Goal: Navigation & Orientation: Find specific page/section

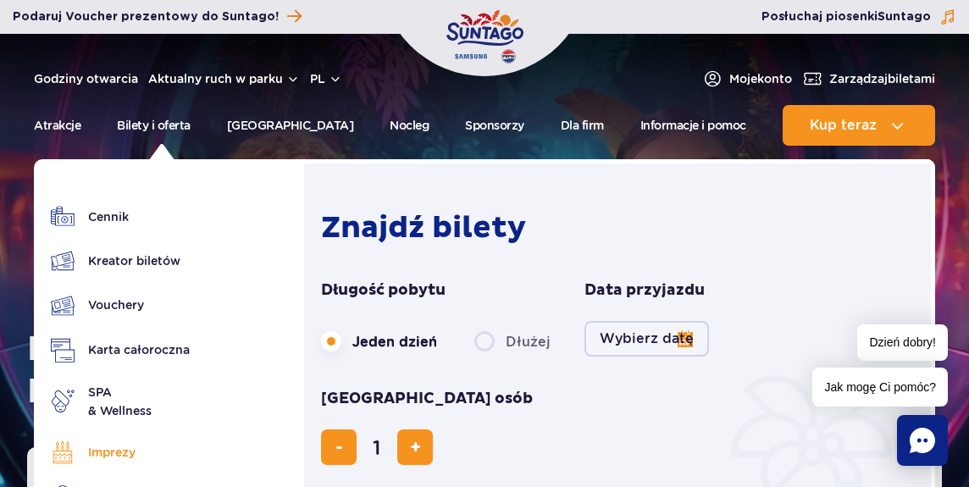
click at [131, 454] on link "Imprezy" at bounding box center [120, 453] width 139 height 24
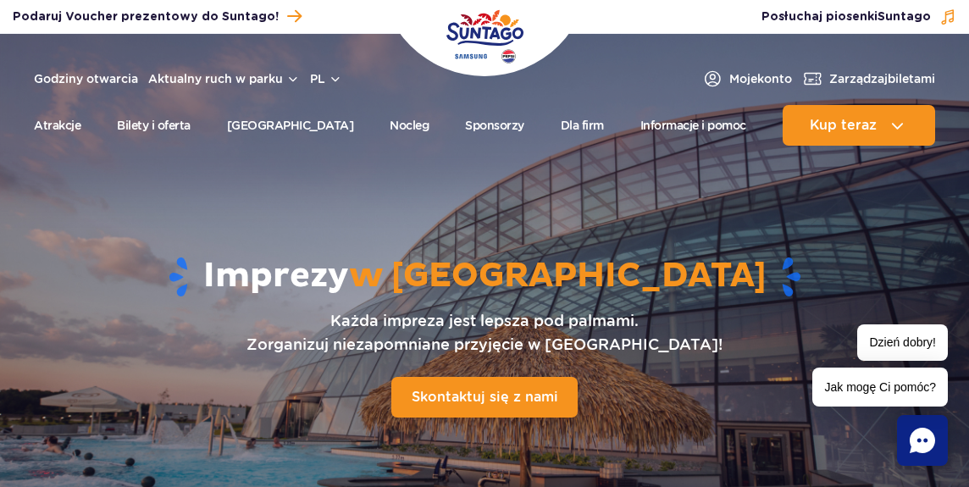
drag, startPoint x: 566, startPoint y: 118, endPoint x: 320, endPoint y: 214, distance: 264.0
drag, startPoint x: 320, startPoint y: 214, endPoint x: 274, endPoint y: 121, distance: 103.8
click at [274, 121] on link "[GEOGRAPHIC_DATA]" at bounding box center [290, 125] width 127 height 41
